Goal: Task Accomplishment & Management: Use online tool/utility

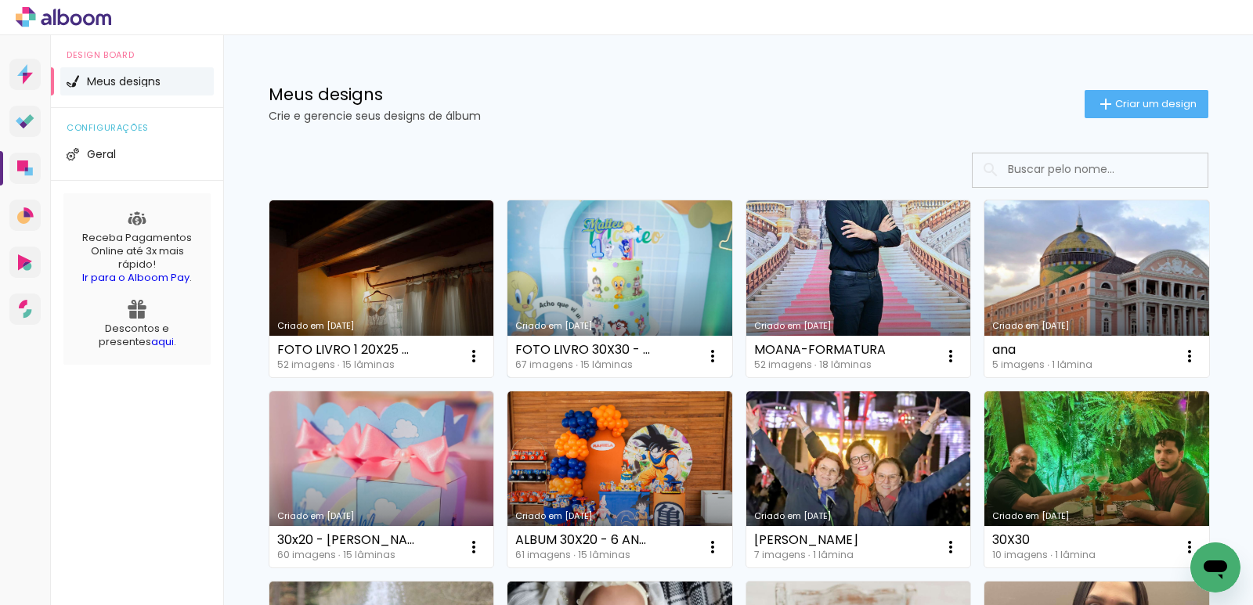
click at [576, 272] on link "Criado em [DATE]" at bounding box center [619, 288] width 225 height 177
